Goal: Task Accomplishment & Management: Manage account settings

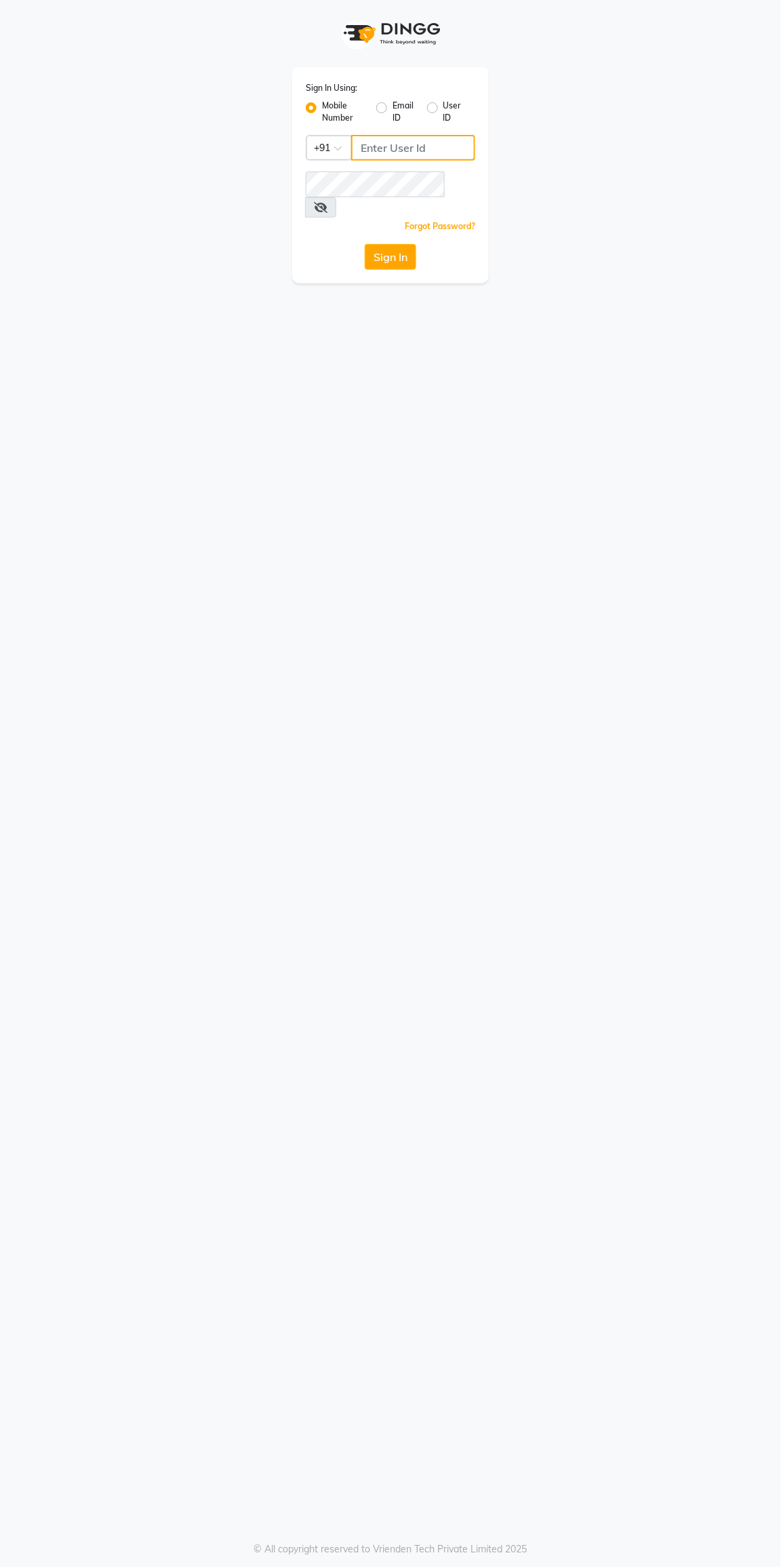
click at [420, 153] on input "Username" at bounding box center [413, 148] width 124 height 26
type input "8463824428"
click at [365, 244] on button "Sign In" at bounding box center [390, 257] width 52 height 26
click at [382, 244] on button "Sign In" at bounding box center [390, 257] width 52 height 26
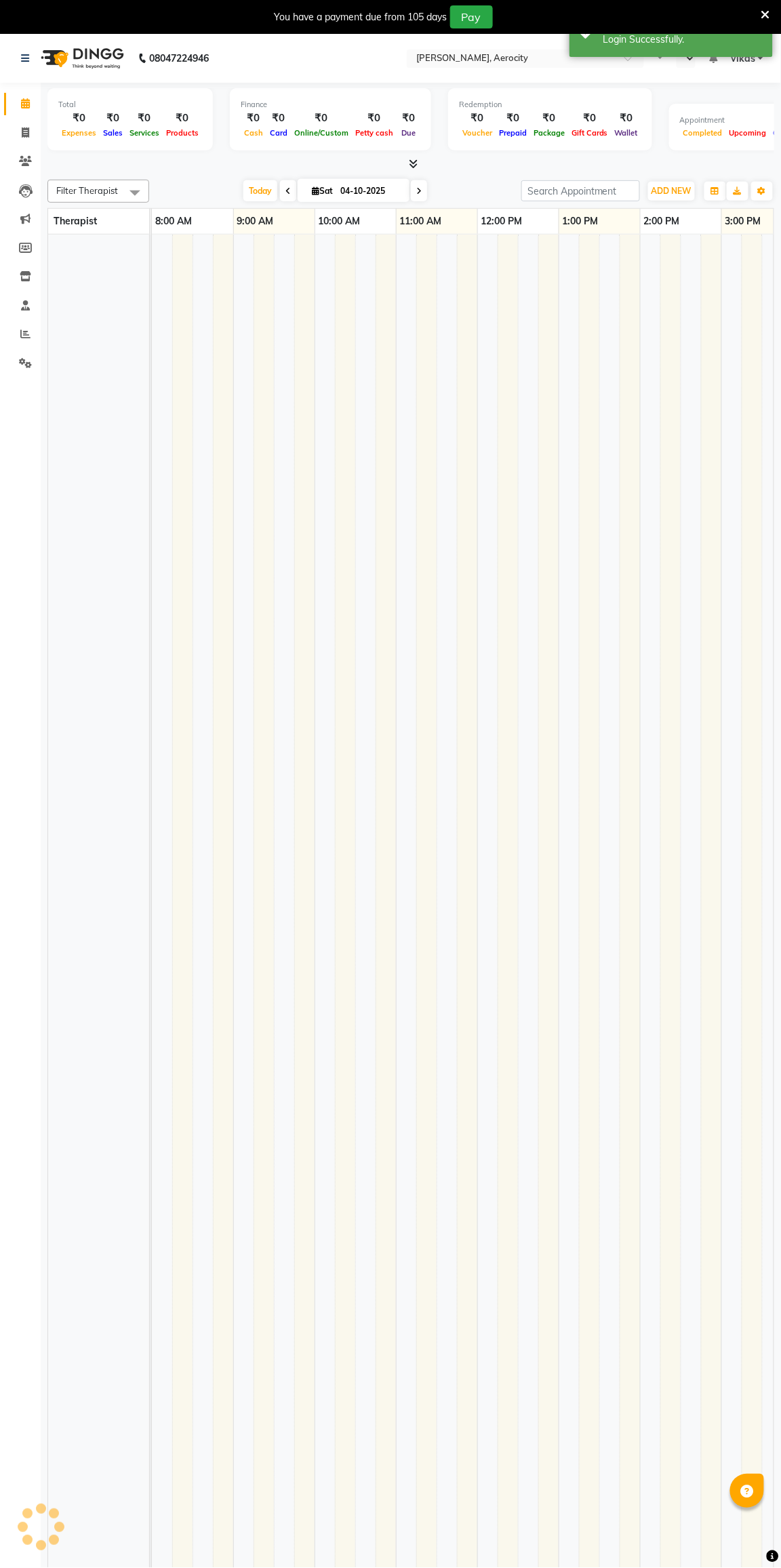
select select "en"
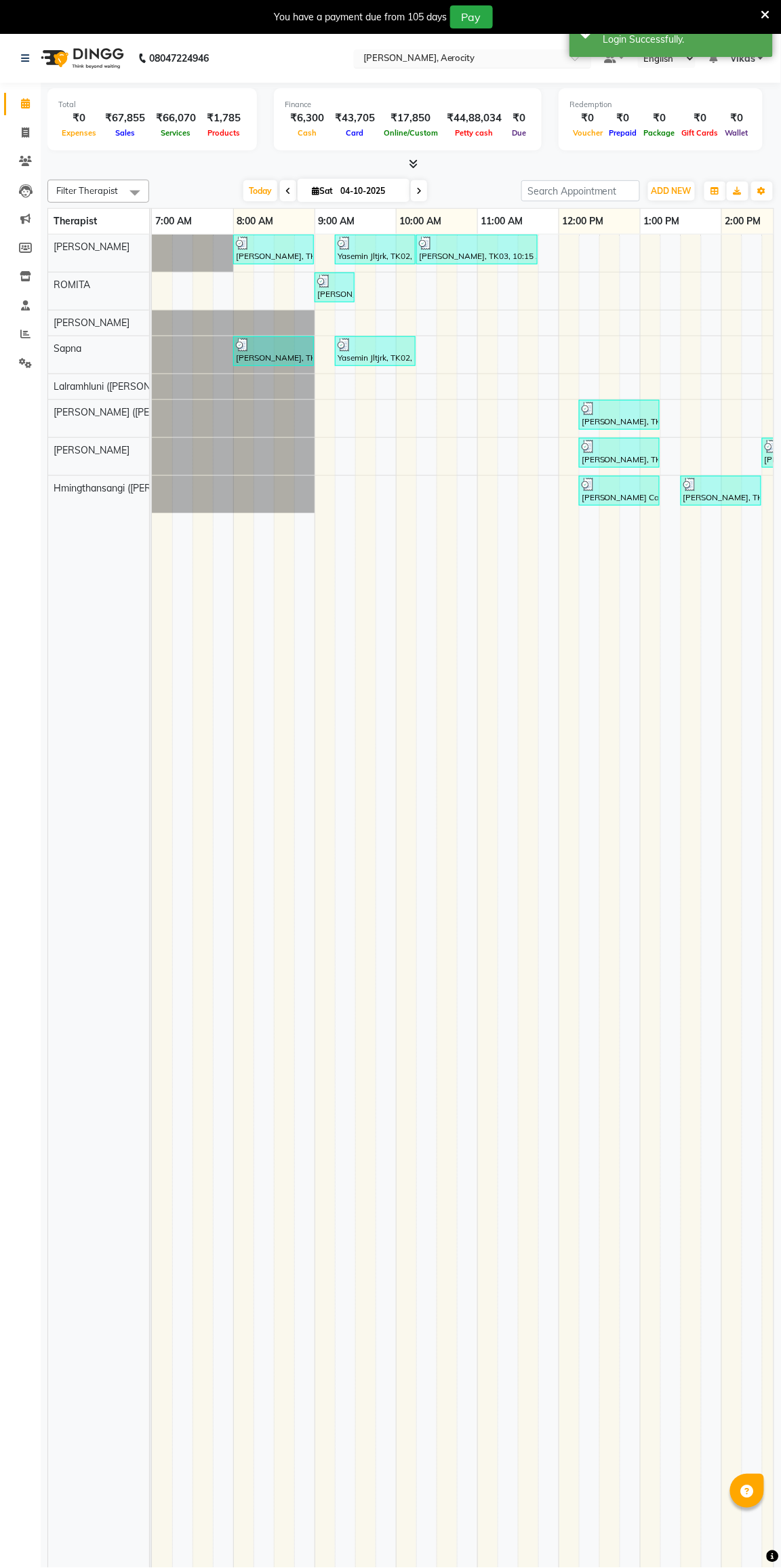
click at [391, 59] on input "text" at bounding box center [458, 60] width 197 height 14
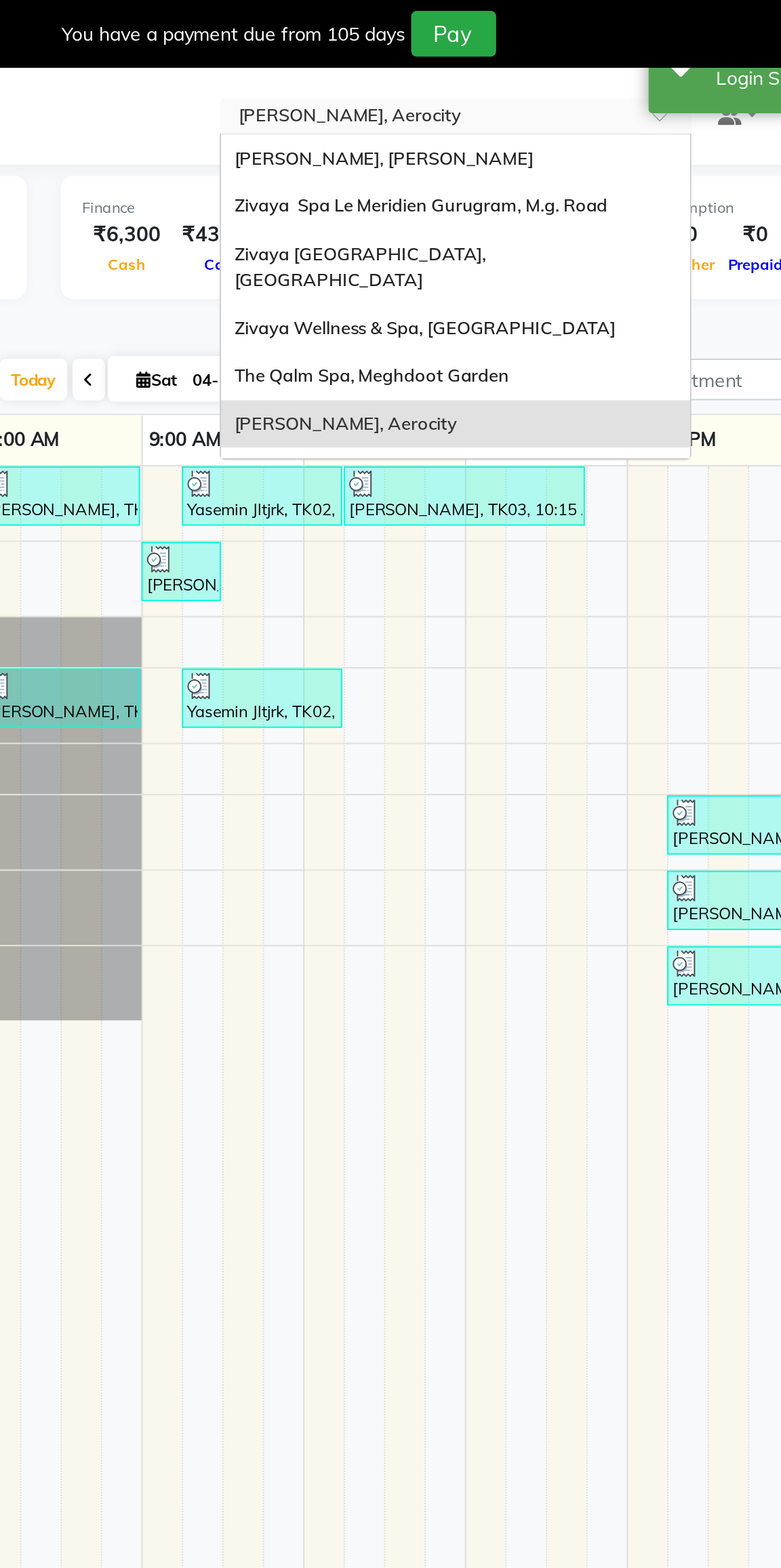
click at [476, 201] on div "Zivaya Aloft, Aerocity" at bounding box center [472, 213] width 236 height 24
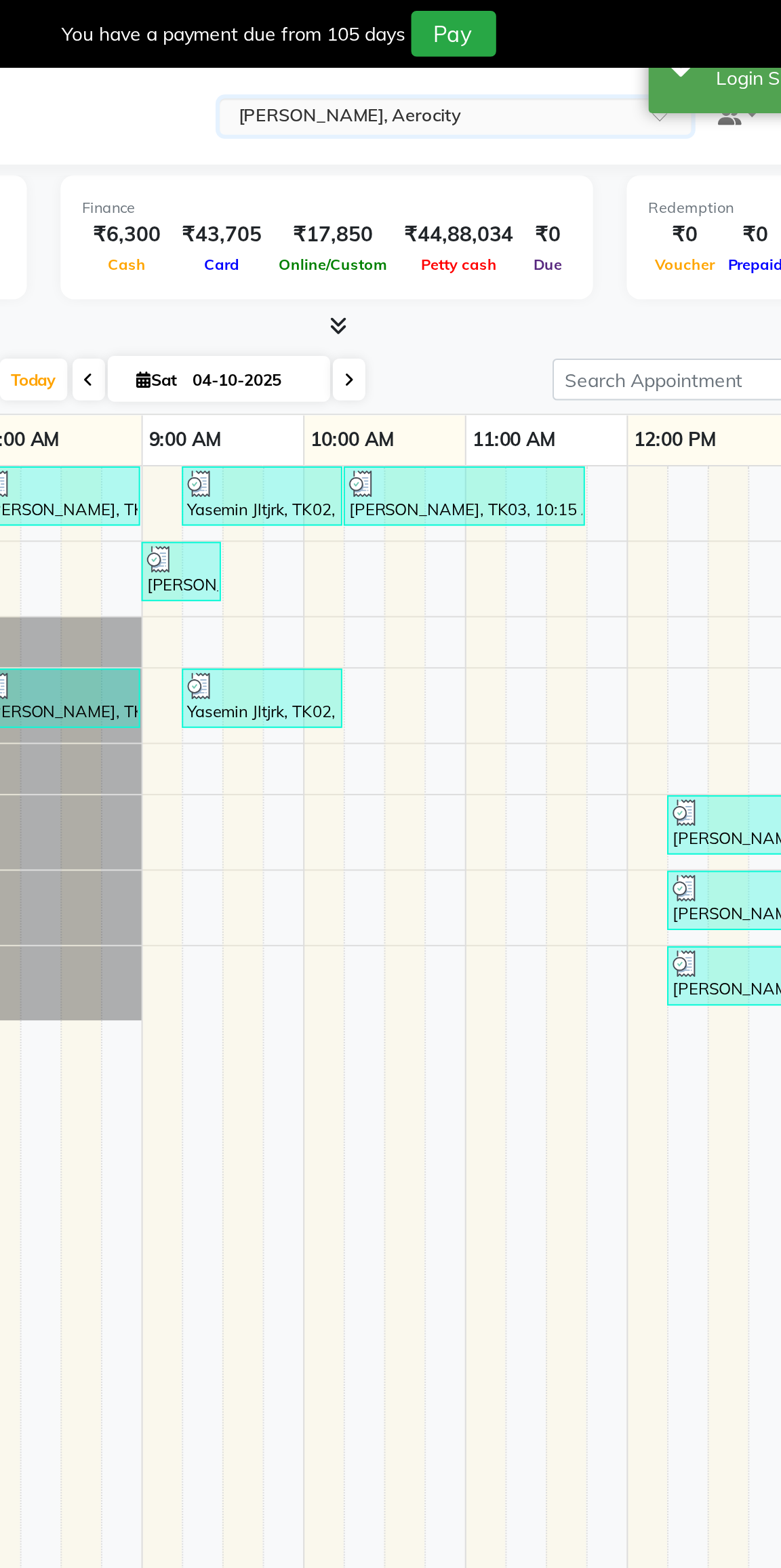
click at [491, 57] on input "text" at bounding box center [458, 60] width 197 height 14
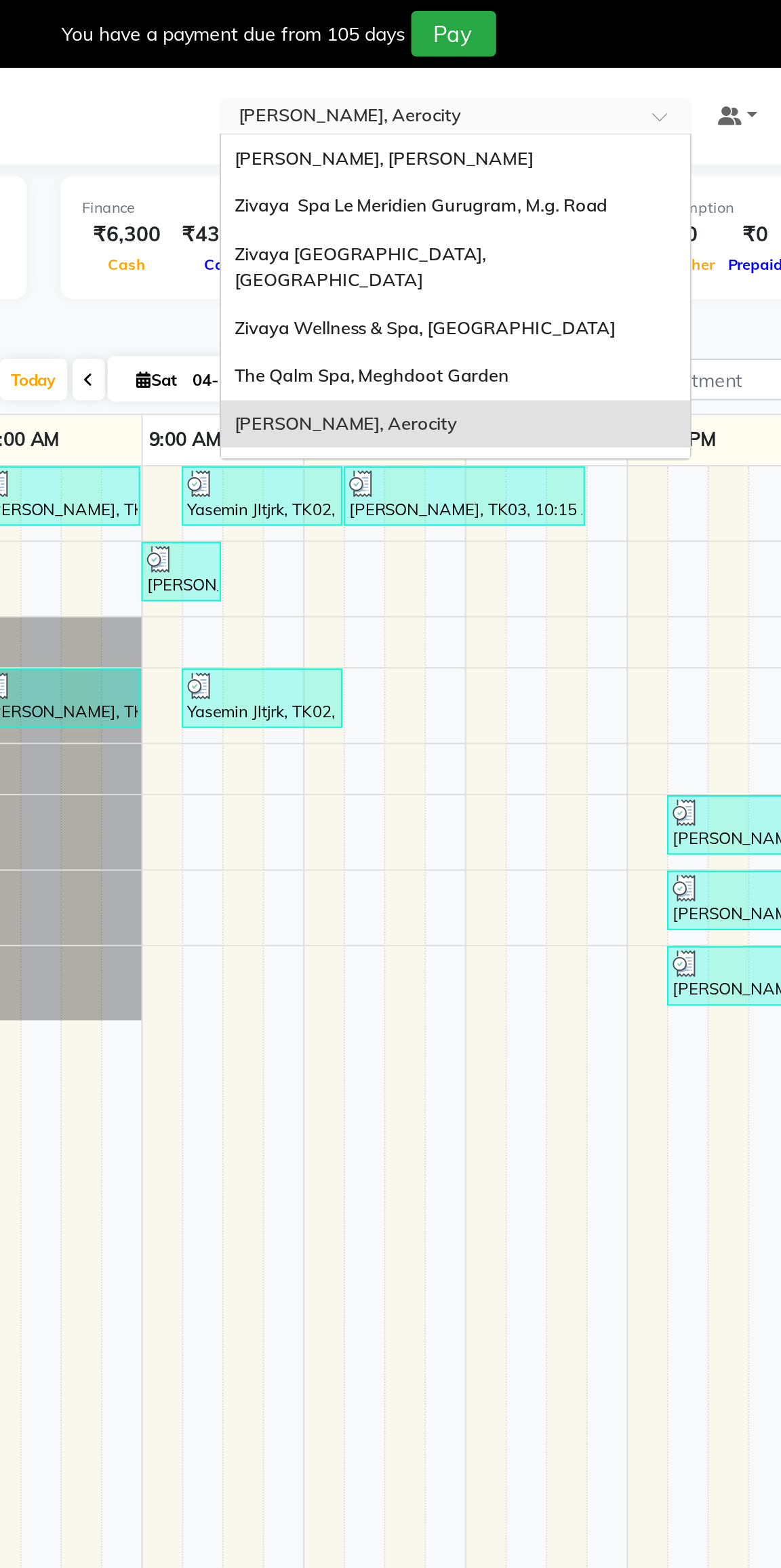
click at [468, 183] on span "The Qalm Spa, Meghdoot Garden" at bounding box center [431, 188] width 138 height 11
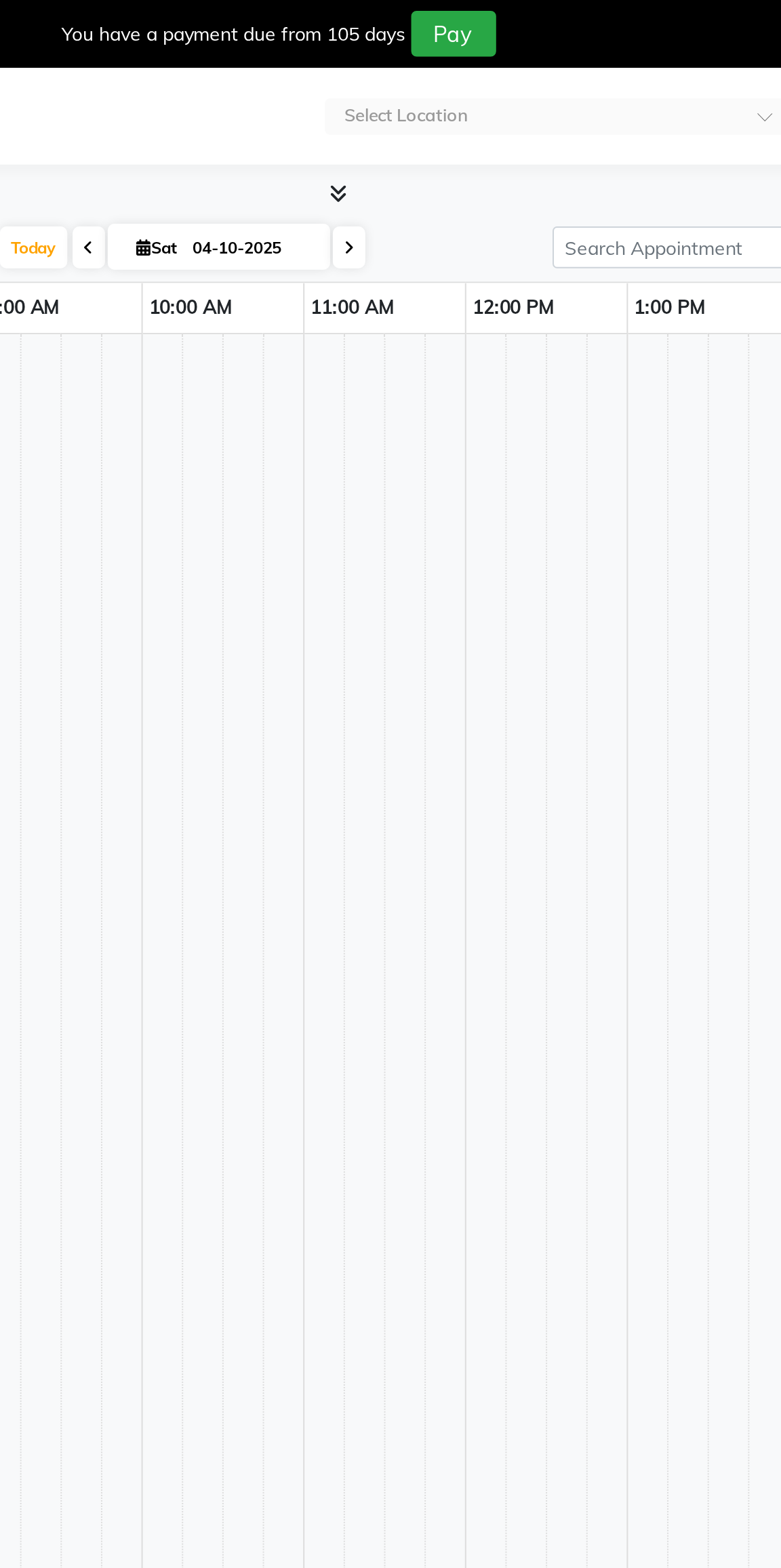
select select "en"
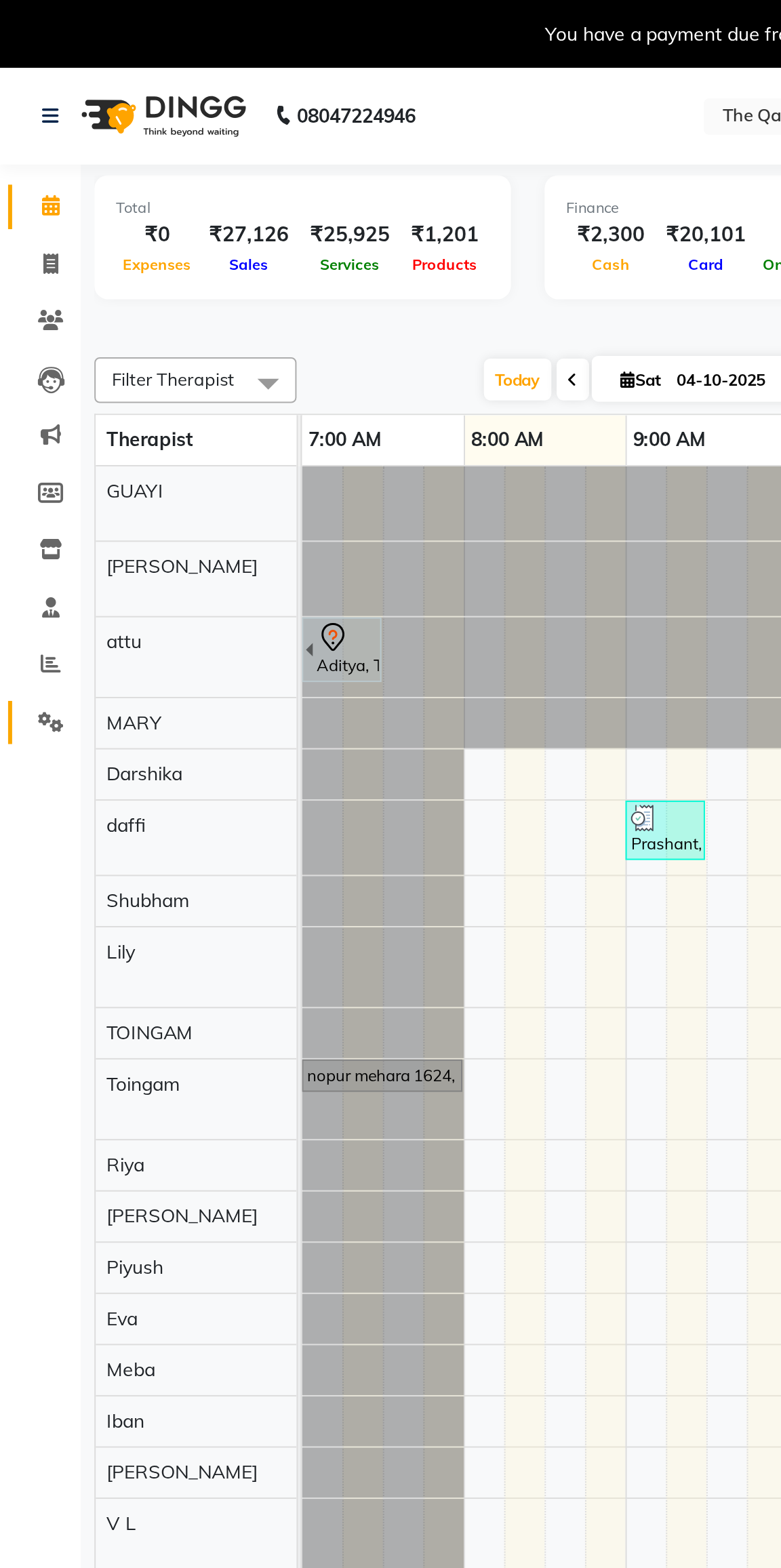
click at [14, 369] on span at bounding box center [25, 363] width 24 height 15
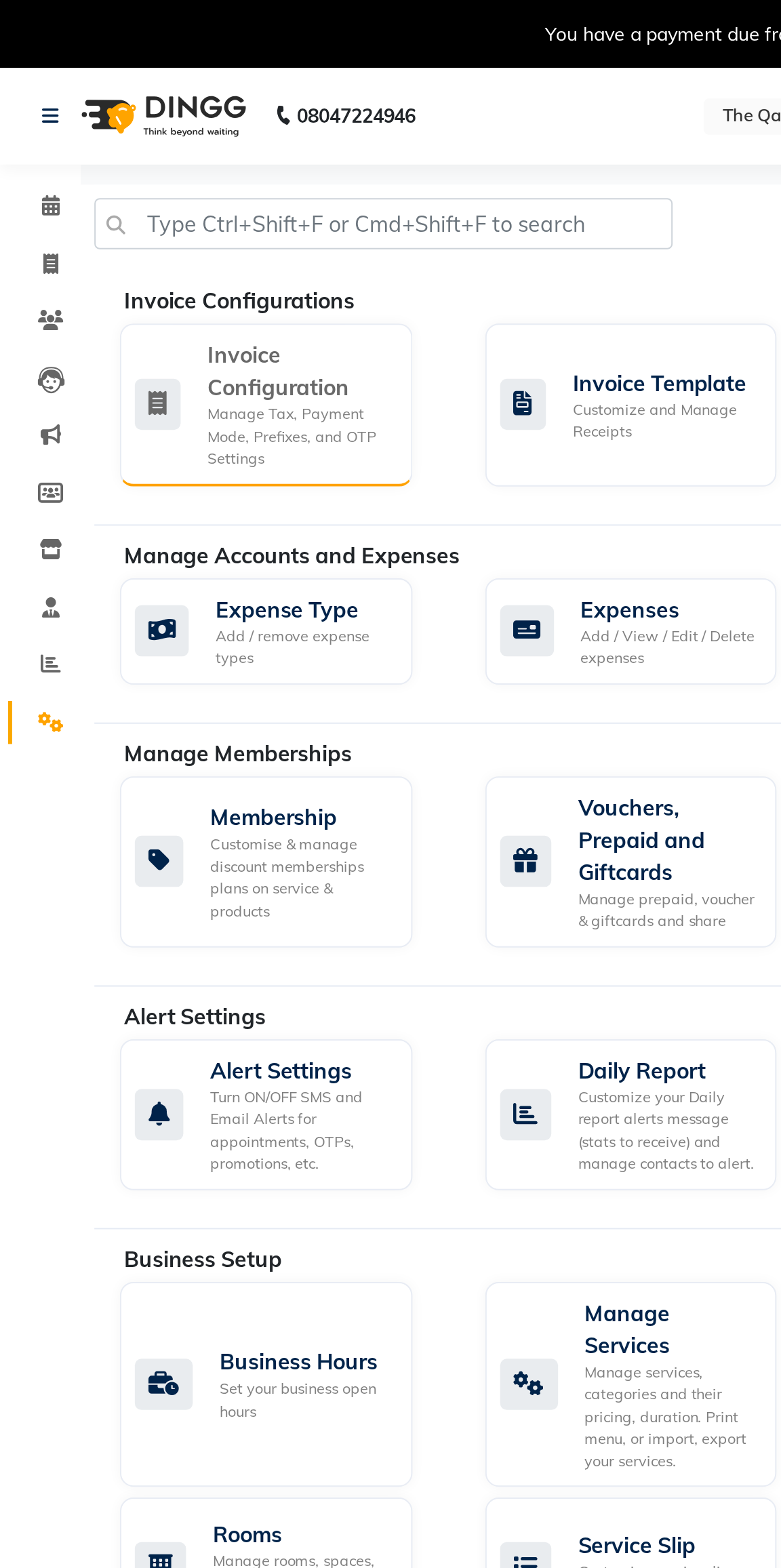
click at [153, 213] on div "Manage Tax, Payment Mode, Prefixes, and OTP Settings" at bounding box center [150, 220] width 92 height 34
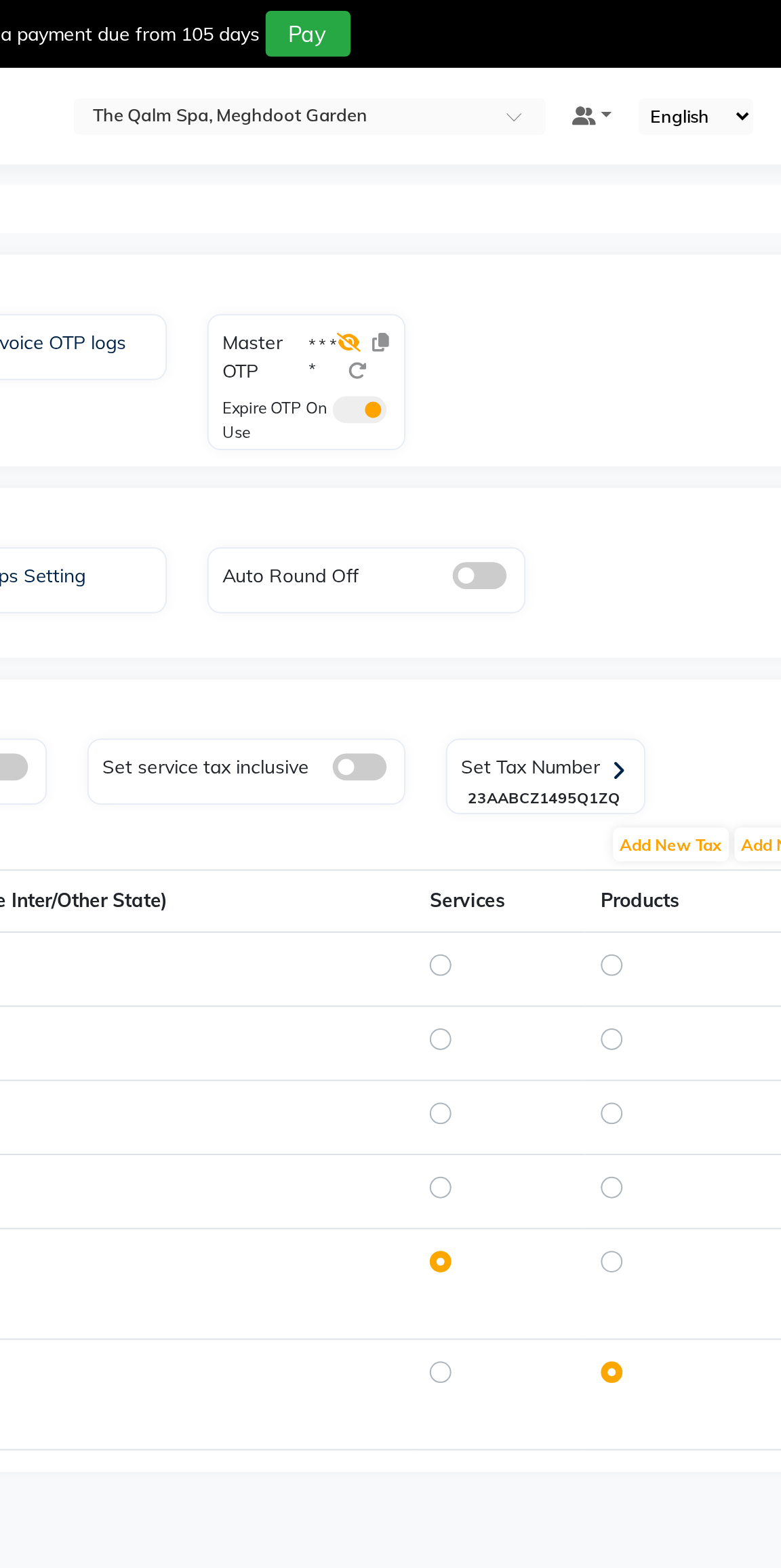
click at [489, 171] on icon at bounding box center [492, 171] width 12 height 9
click at [507, 172] on icon at bounding box center [507, 171] width 8 height 9
click at [503, 209] on span at bounding box center [497, 206] width 27 height 14
click at [484, 208] on input "checkbox" at bounding box center [484, 208] width 0 height 0
